Goal: Information Seeking & Learning: Learn about a topic

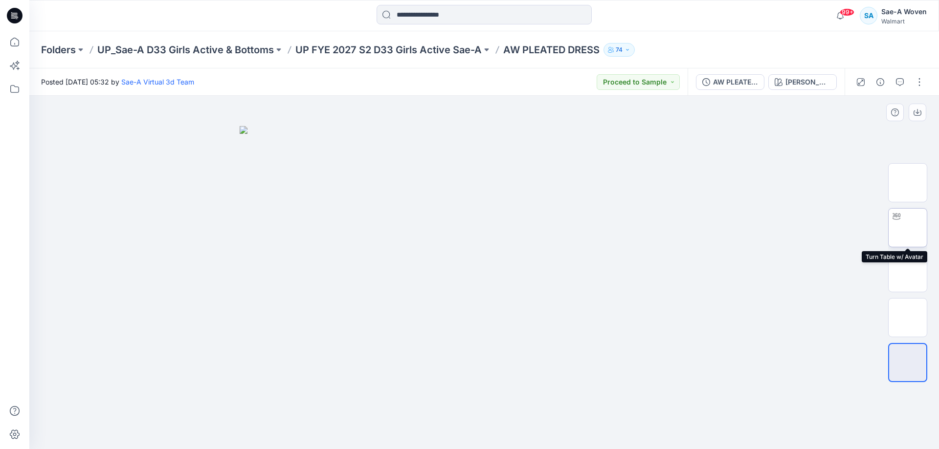
click at [907, 228] on img at bounding box center [907, 228] width 0 height 0
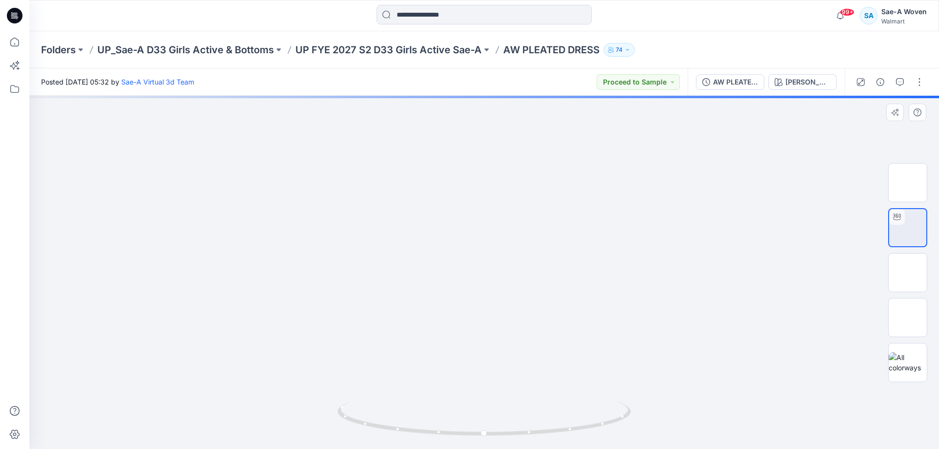
drag, startPoint x: 604, startPoint y: 404, endPoint x: 535, endPoint y: 410, distance: 68.7
click at [535, 410] on icon at bounding box center [485, 420] width 296 height 37
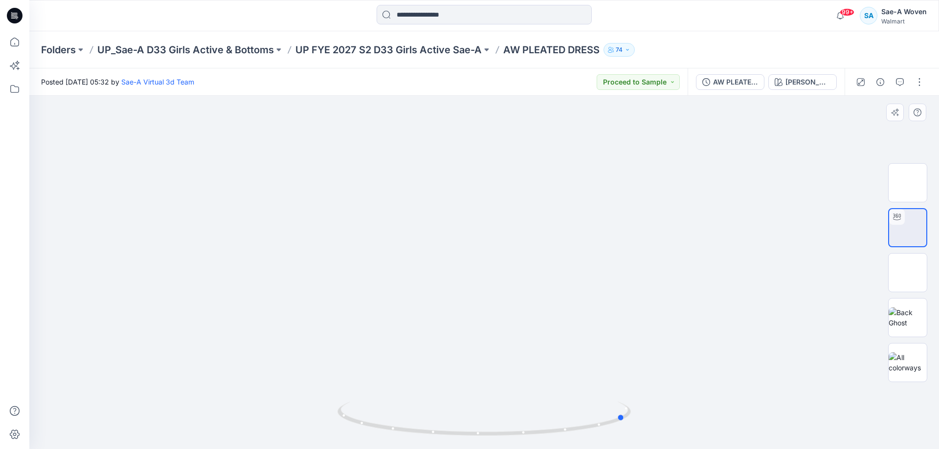
drag, startPoint x: 568, startPoint y: 368, endPoint x: 484, endPoint y: 372, distance: 83.2
click at [484, 372] on div at bounding box center [483, 272] width 909 height 353
drag, startPoint x: 460, startPoint y: 372, endPoint x: 480, endPoint y: 373, distance: 20.0
click at [480, 373] on div at bounding box center [483, 272] width 909 height 353
click at [513, 290] on div at bounding box center [483, 272] width 909 height 353
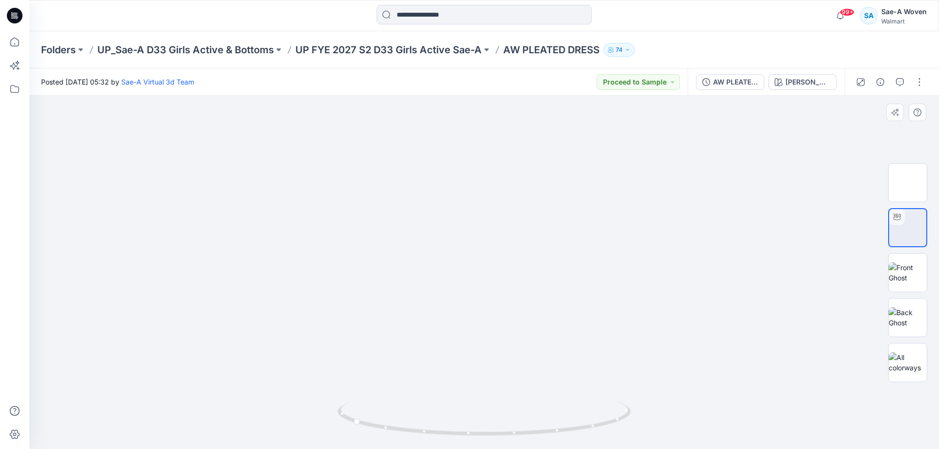
drag, startPoint x: 710, startPoint y: 288, endPoint x: 792, endPoint y: 288, distance: 82.1
click at [710, 288] on div at bounding box center [483, 272] width 909 height 353
drag, startPoint x: 753, startPoint y: 212, endPoint x: 609, endPoint y: 221, distance: 144.5
click at [609, 221] on div at bounding box center [483, 272] width 909 height 353
click at [725, 194] on div at bounding box center [483, 272] width 909 height 353
